Goal: Navigation & Orientation: Find specific page/section

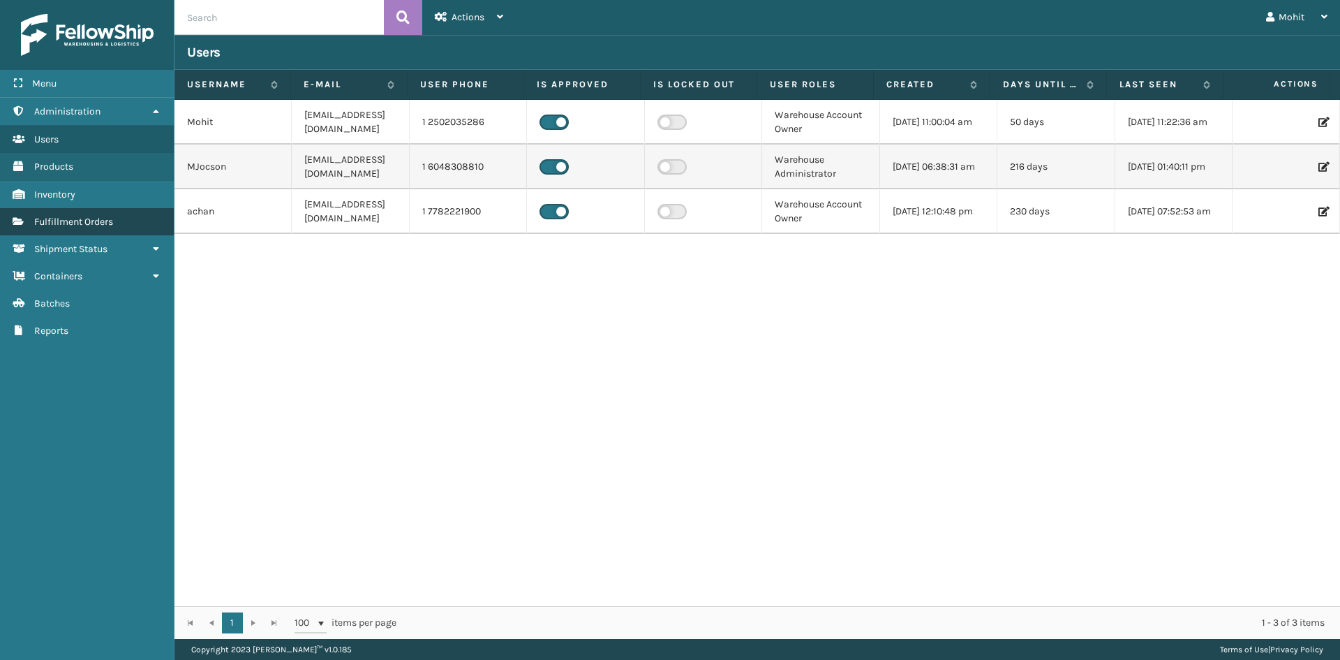
click at [84, 218] on span "Fulfillment Orders" at bounding box center [73, 222] width 79 height 12
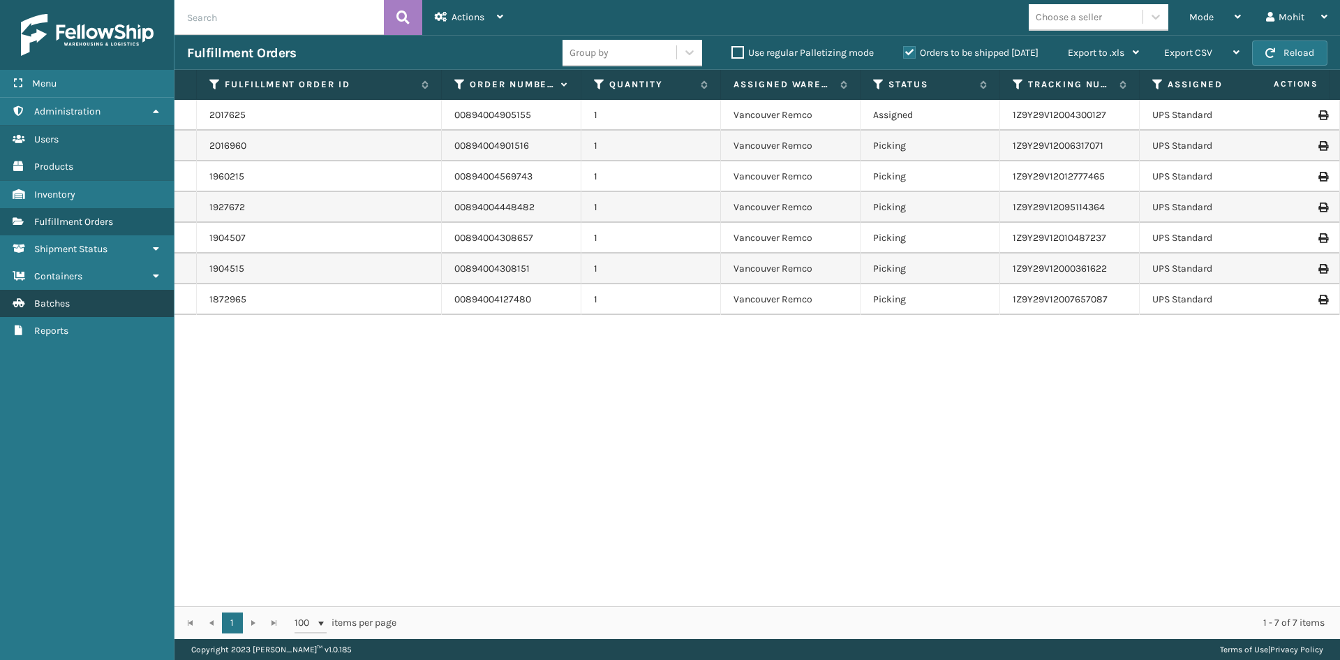
click at [87, 292] on link "Batches" at bounding box center [87, 303] width 174 height 27
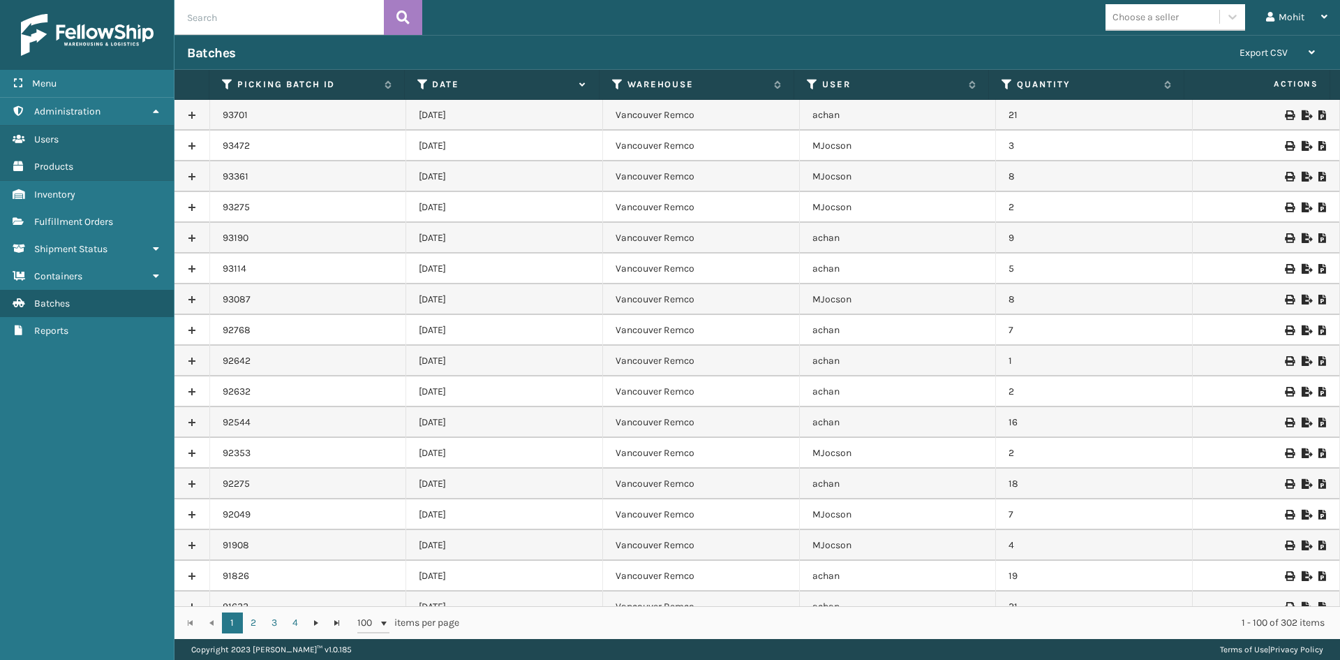
scroll to position [2565, 0]
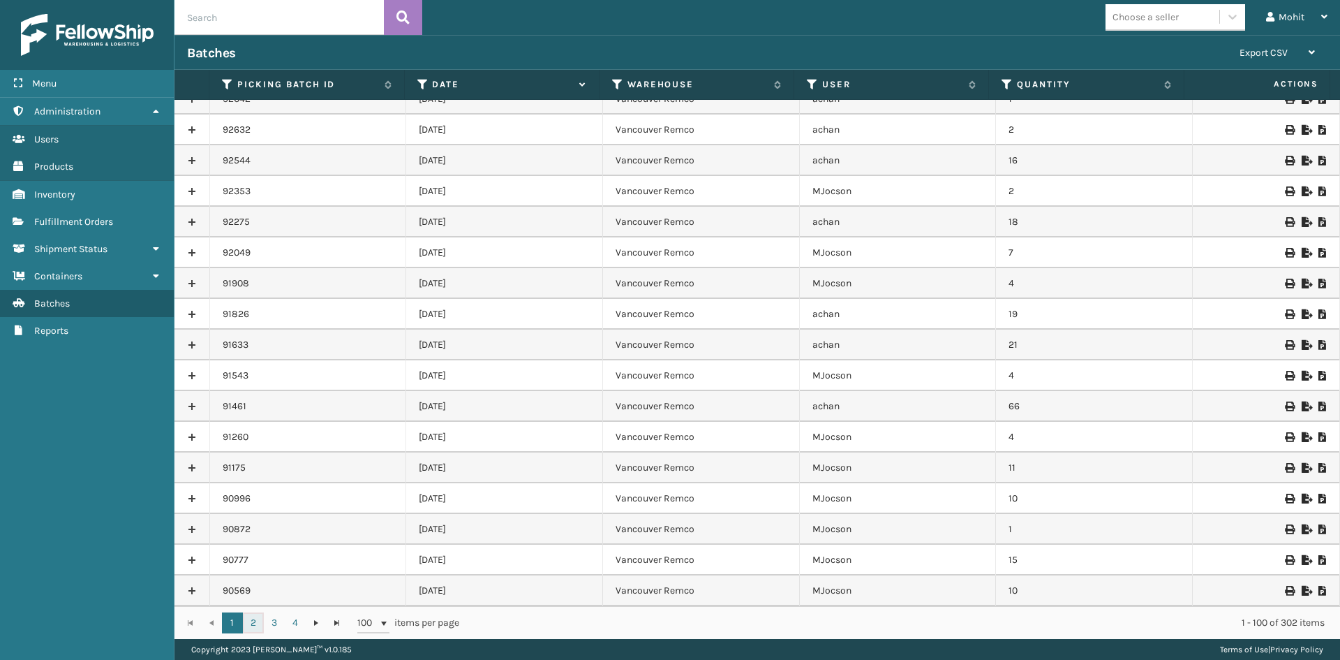
click at [257, 625] on link "2" at bounding box center [253, 622] width 21 height 21
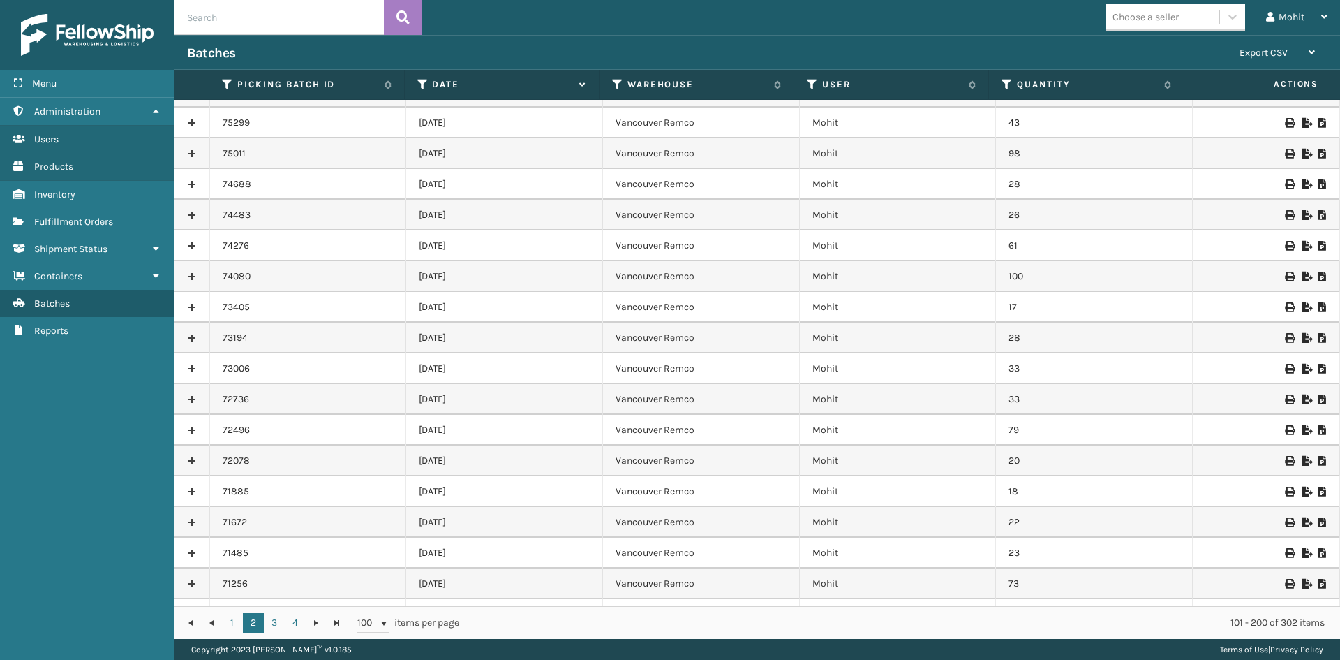
scroll to position [1535, 0]
